Goal: Transaction & Acquisition: Purchase product/service

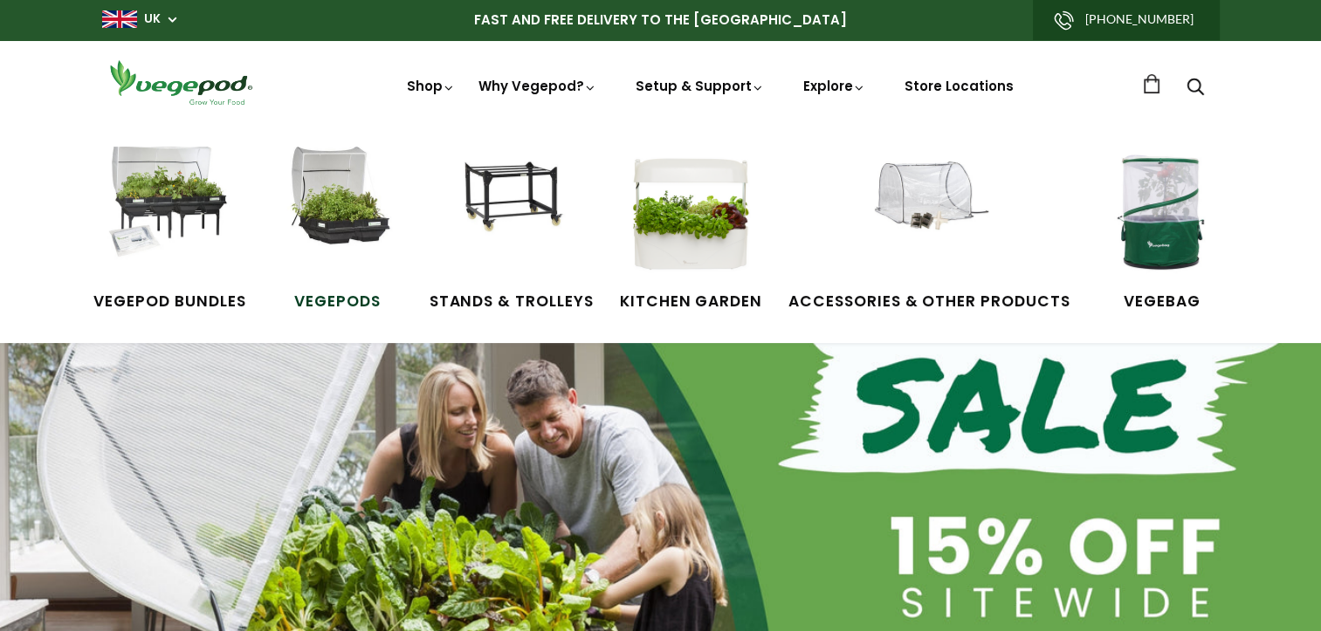
click at [348, 222] on img at bounding box center [337, 212] width 131 height 131
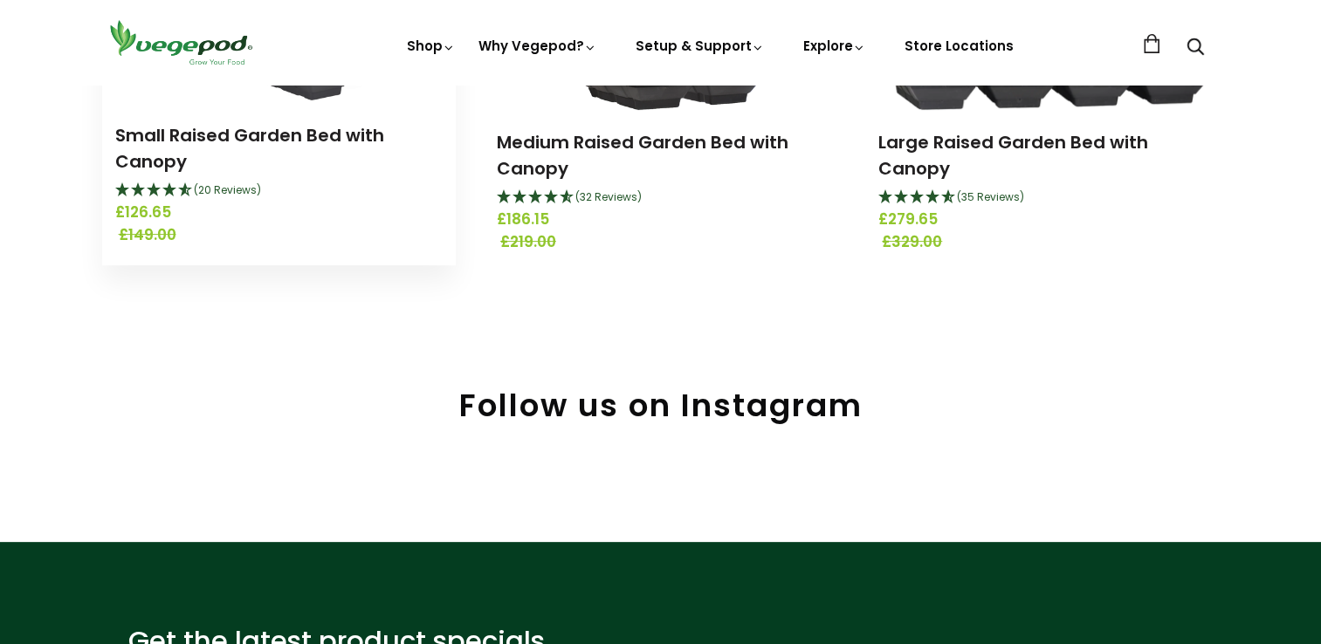
scroll to position [349, 0]
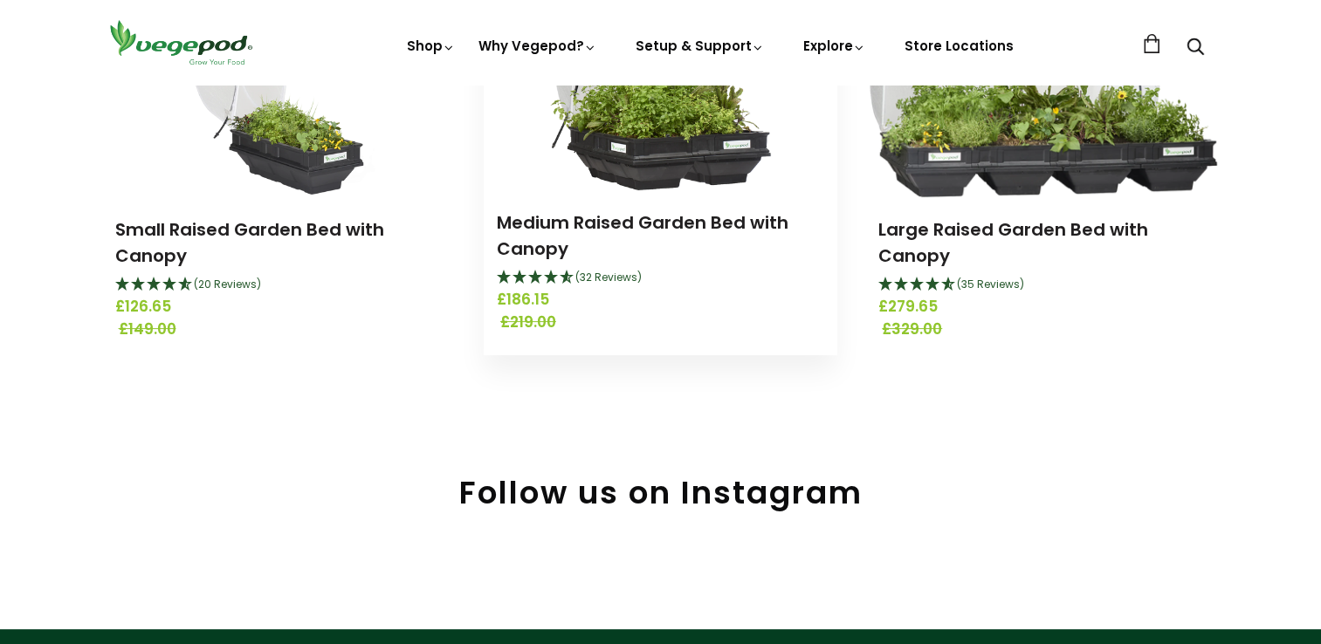
click at [609, 141] on img at bounding box center [661, 81] width 222 height 218
